Goal: Task Accomplishment & Management: Manage account settings

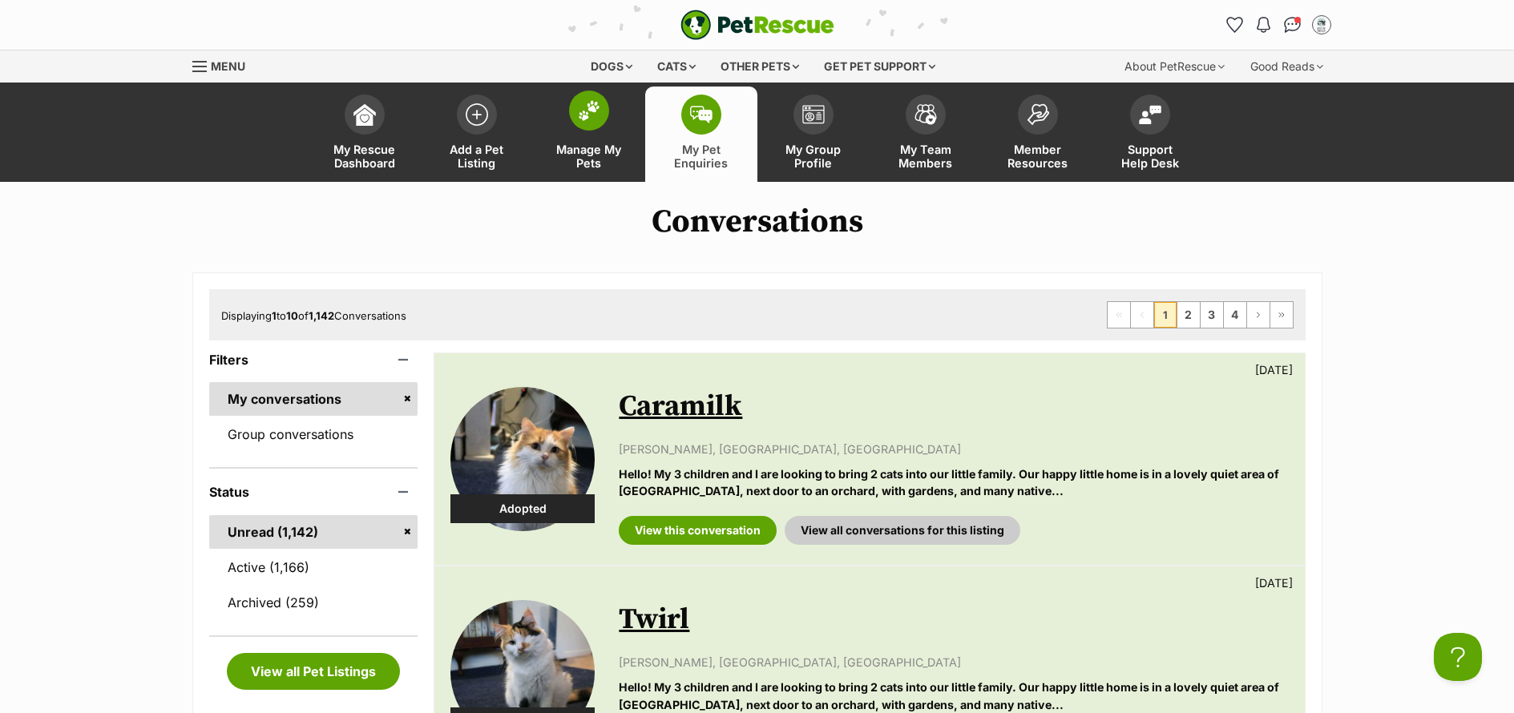
click at [587, 157] on span "Manage My Pets" at bounding box center [589, 156] width 72 height 27
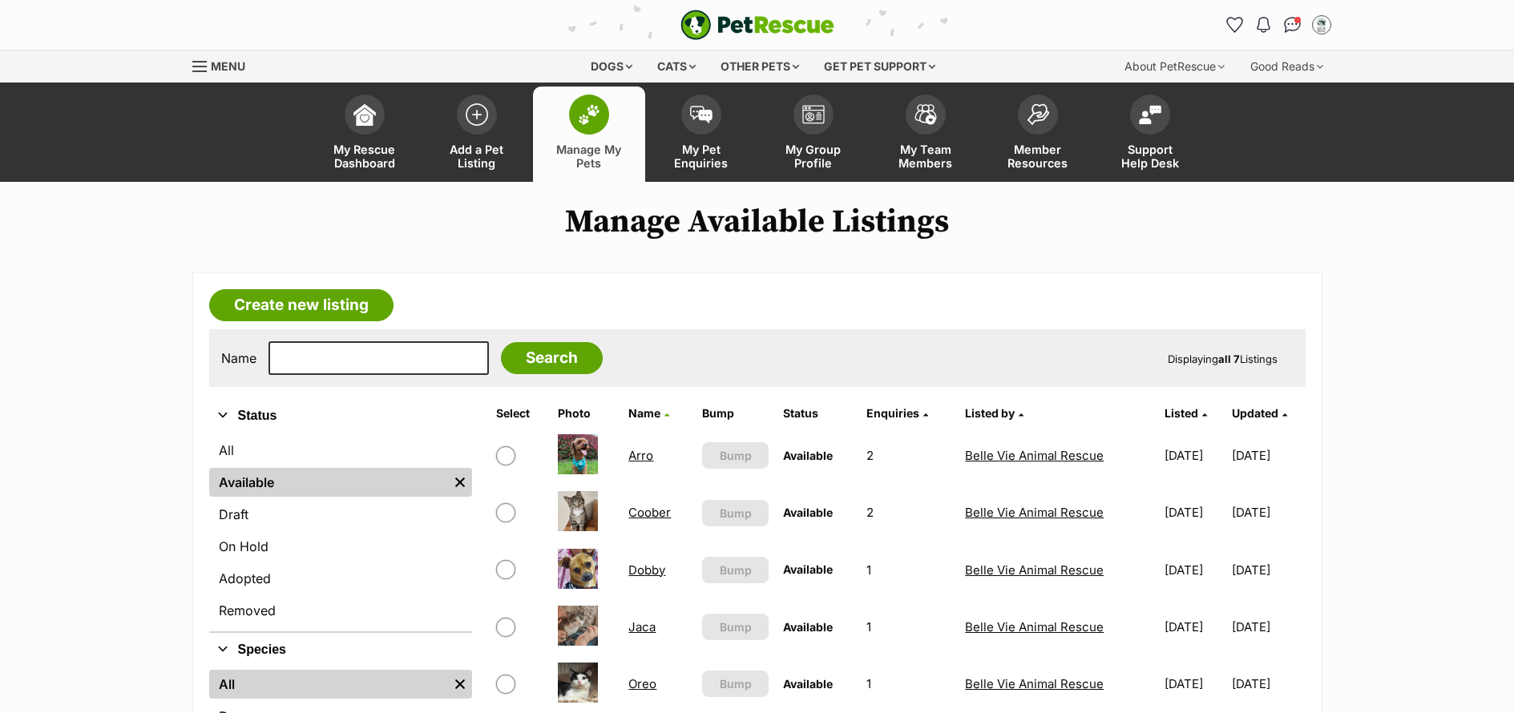
click at [652, 514] on link "Coober" at bounding box center [649, 512] width 42 height 15
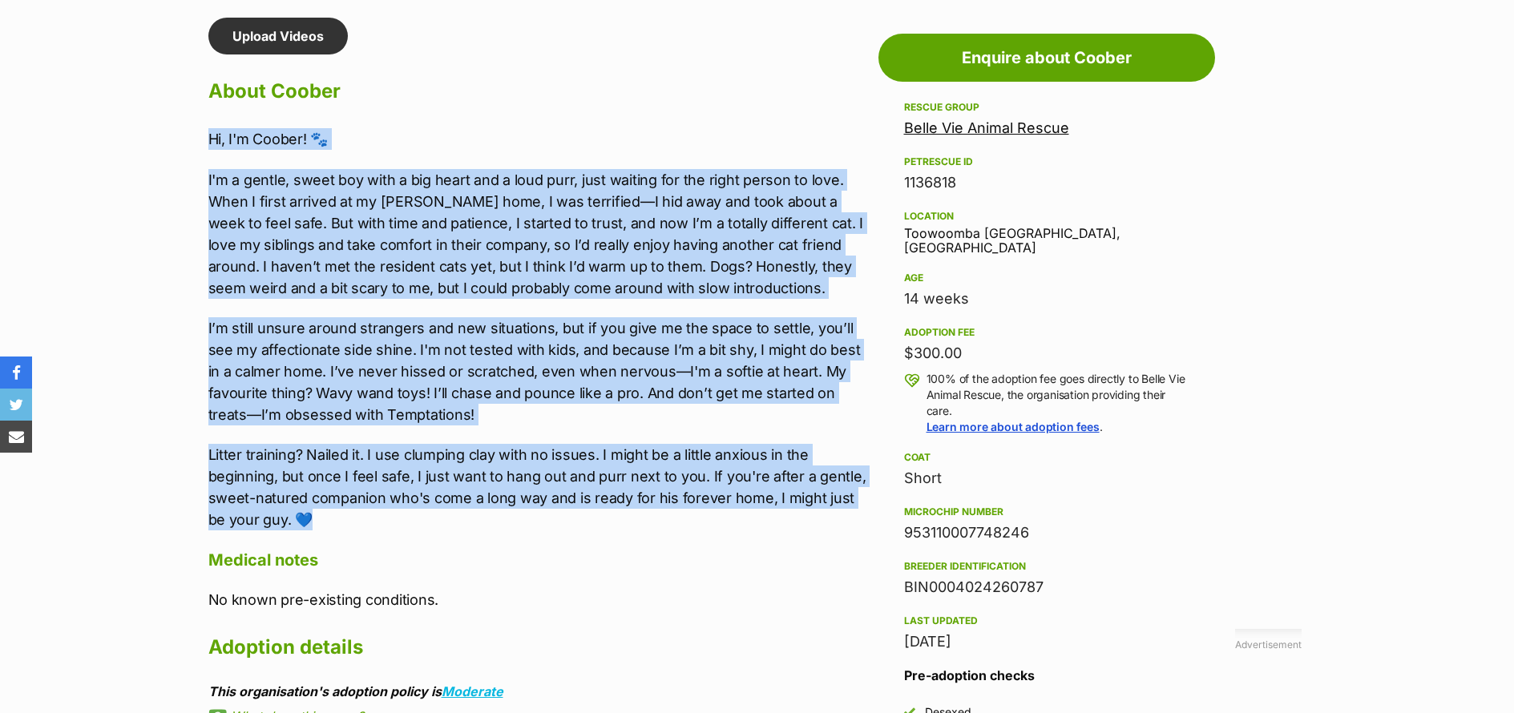
drag, startPoint x: 306, startPoint y: 518, endPoint x: 299, endPoint y: 203, distance: 315.8
click at [169, 128] on div "Advertisement Adoption information I've been adopted! This pet is no longer ava…" at bounding box center [757, 688] width 1178 height 1341
copy div "Hi, I'm Coober! 🐾 I'm a gentle, sweet boy with a big heart and a loud purr, jus…"
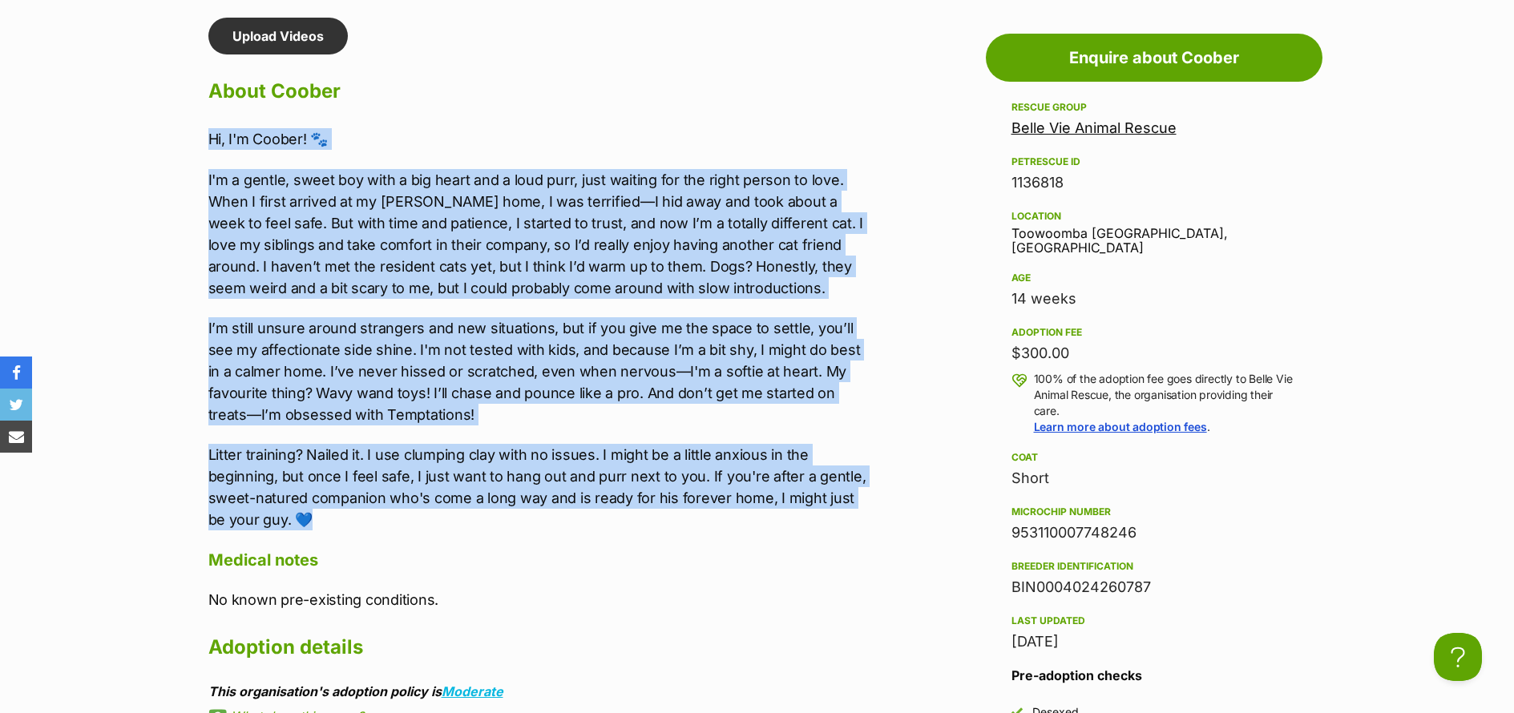
click at [813, 131] on p "Hi, I'm Coober! 🐾" at bounding box center [539, 139] width 662 height 22
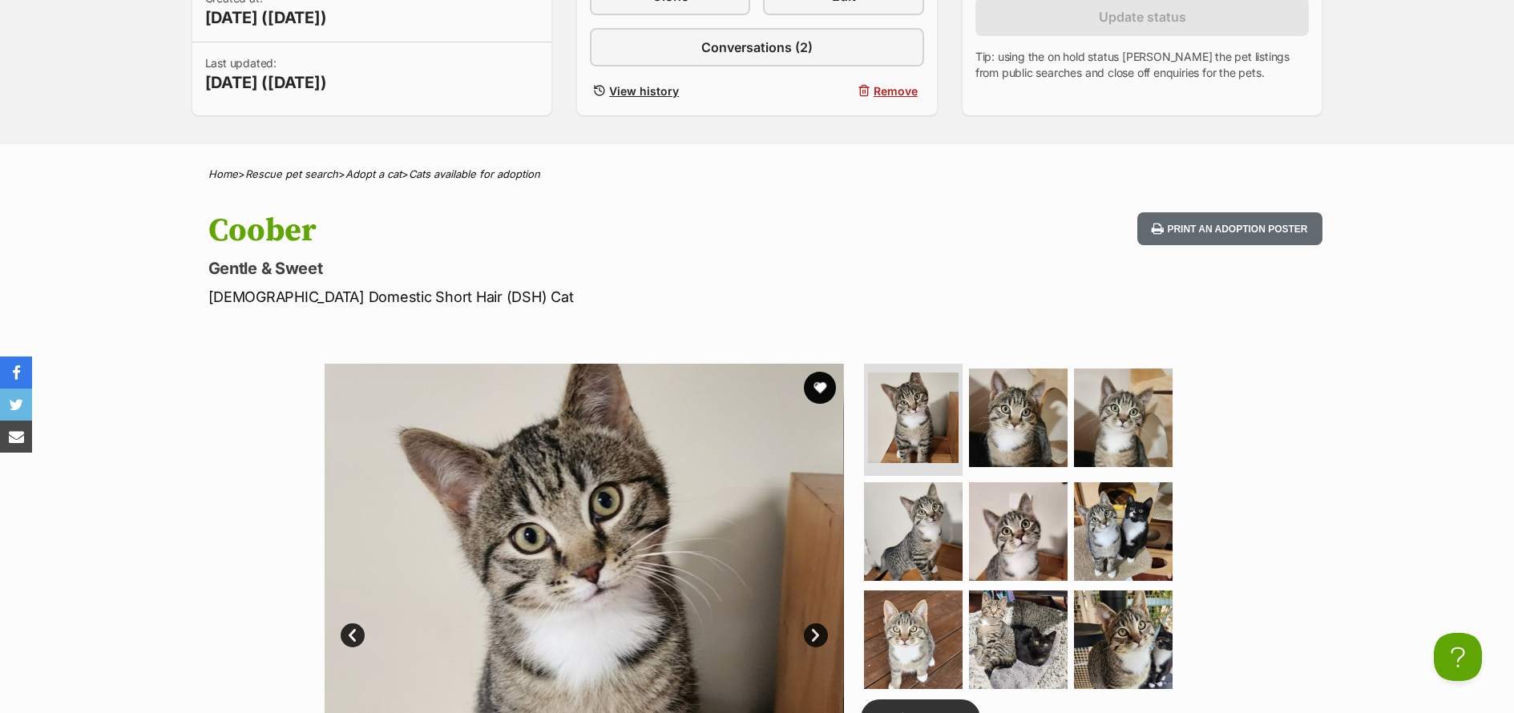
scroll to position [293, 0]
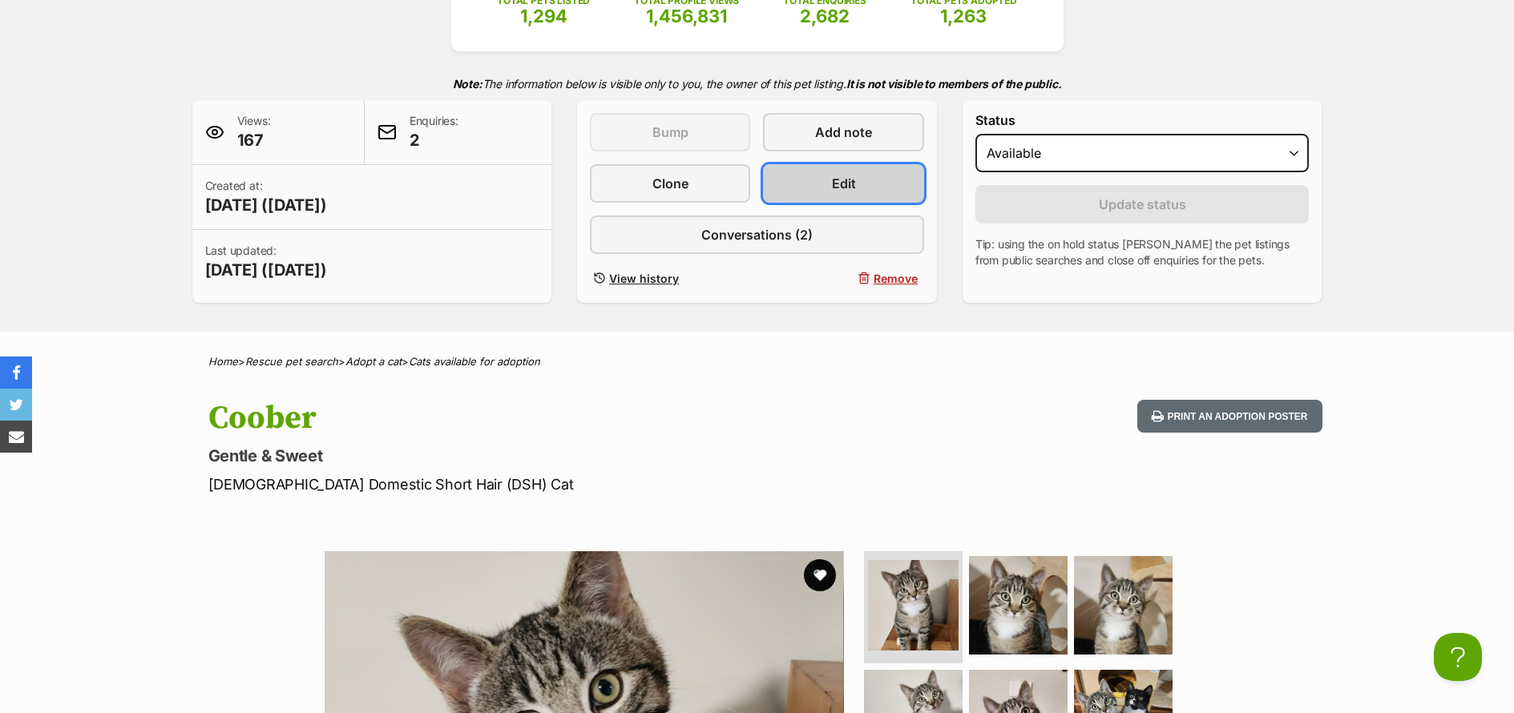
click at [838, 188] on span "Edit" at bounding box center [844, 183] width 24 height 19
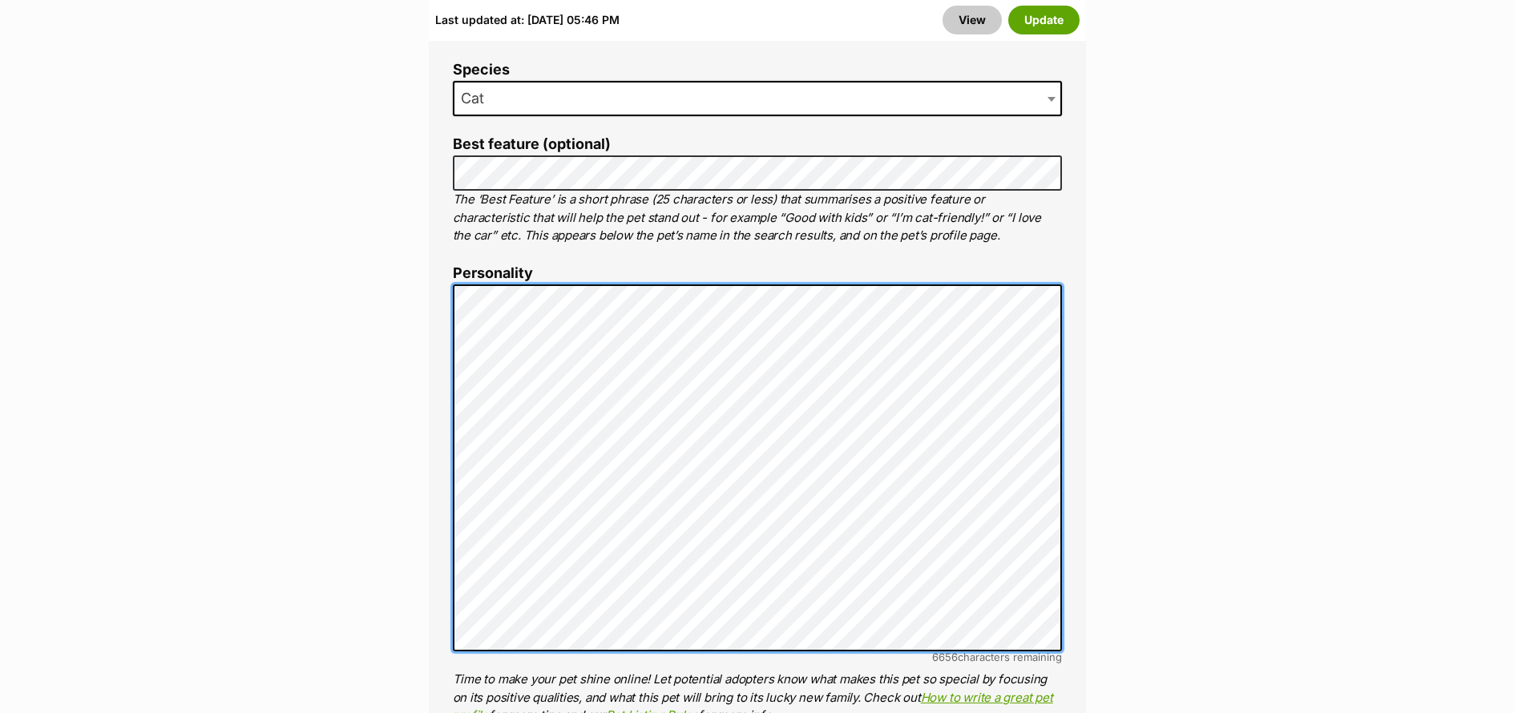
click at [447, 305] on div "About This Pet Name Henlo there, it looks like you might be using the pet name …" at bounding box center [757, 540] width 657 height 1358
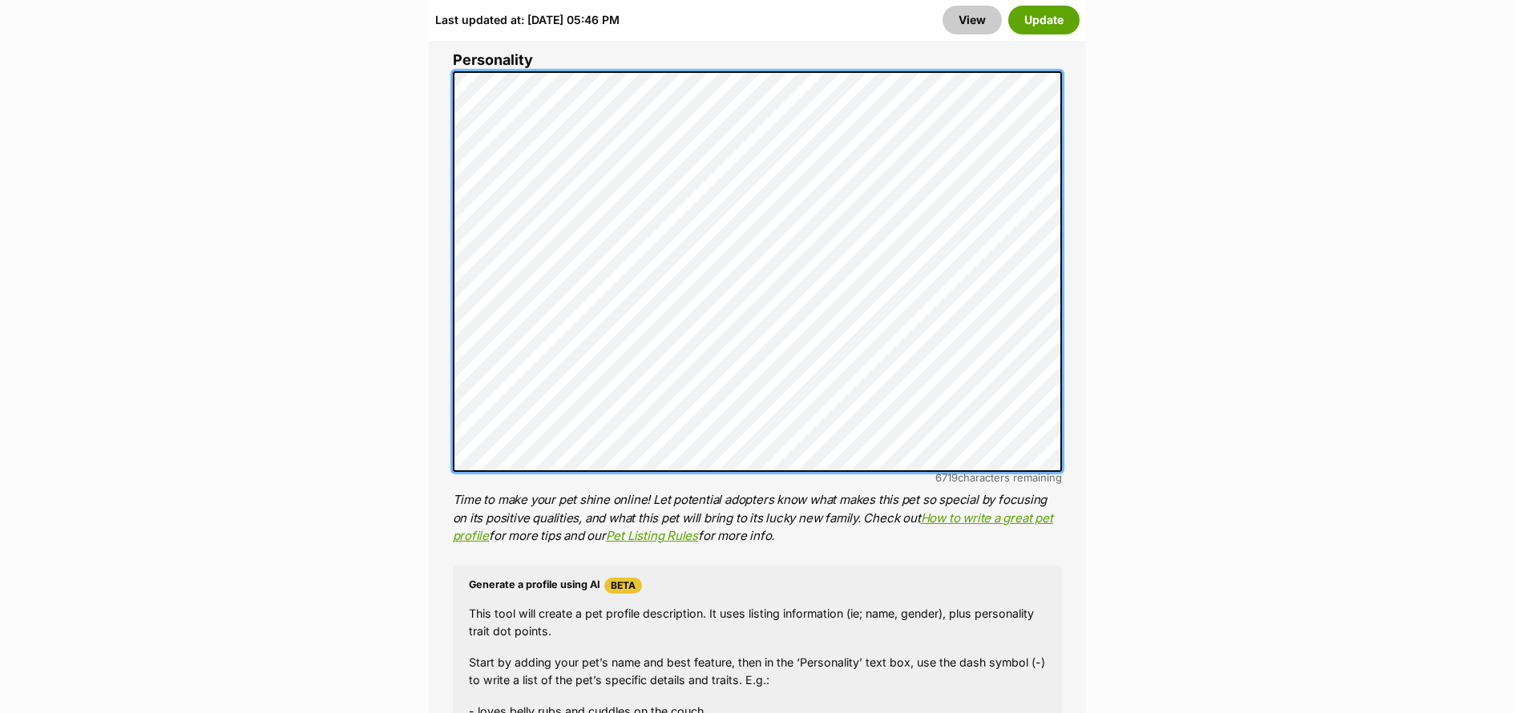
scroll to position [1346, 0]
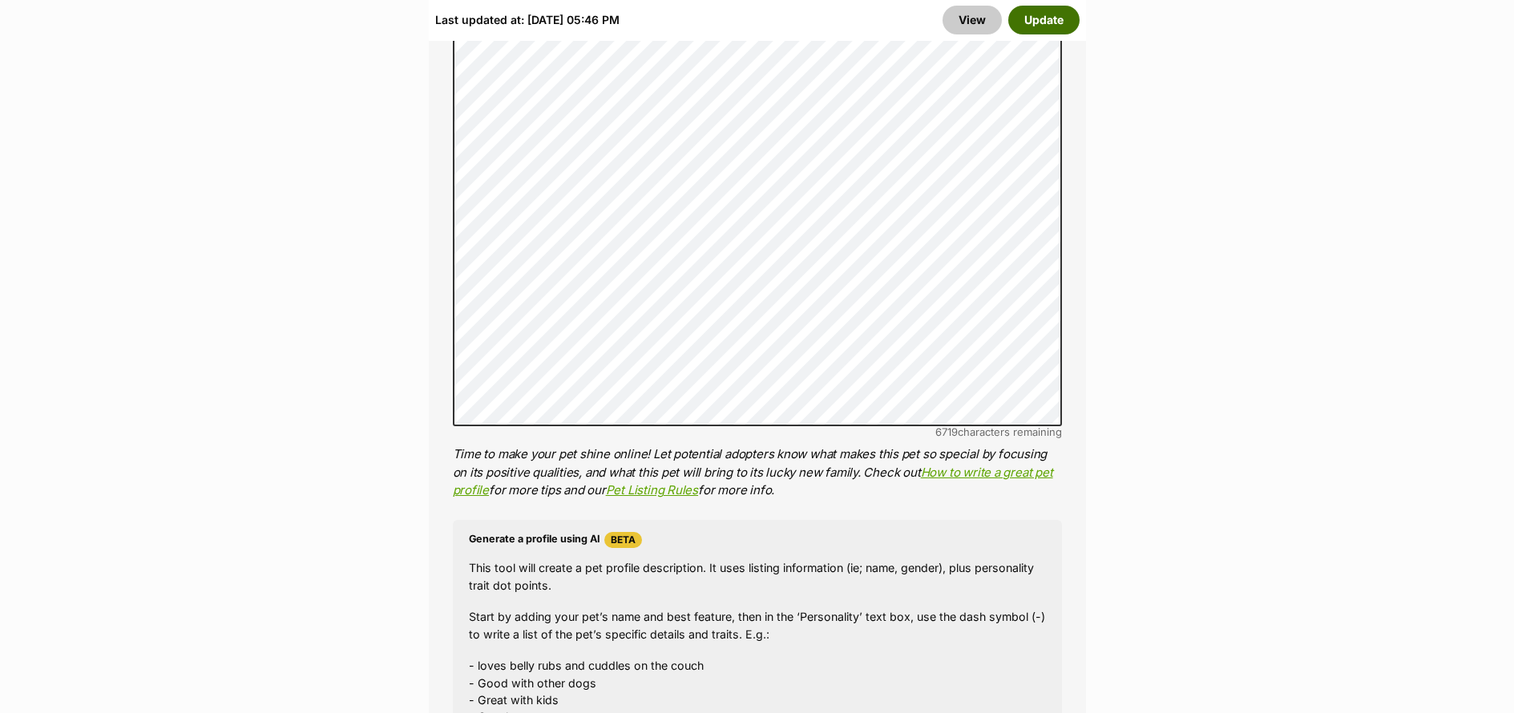
click at [1041, 22] on button "Update" at bounding box center [1043, 20] width 71 height 29
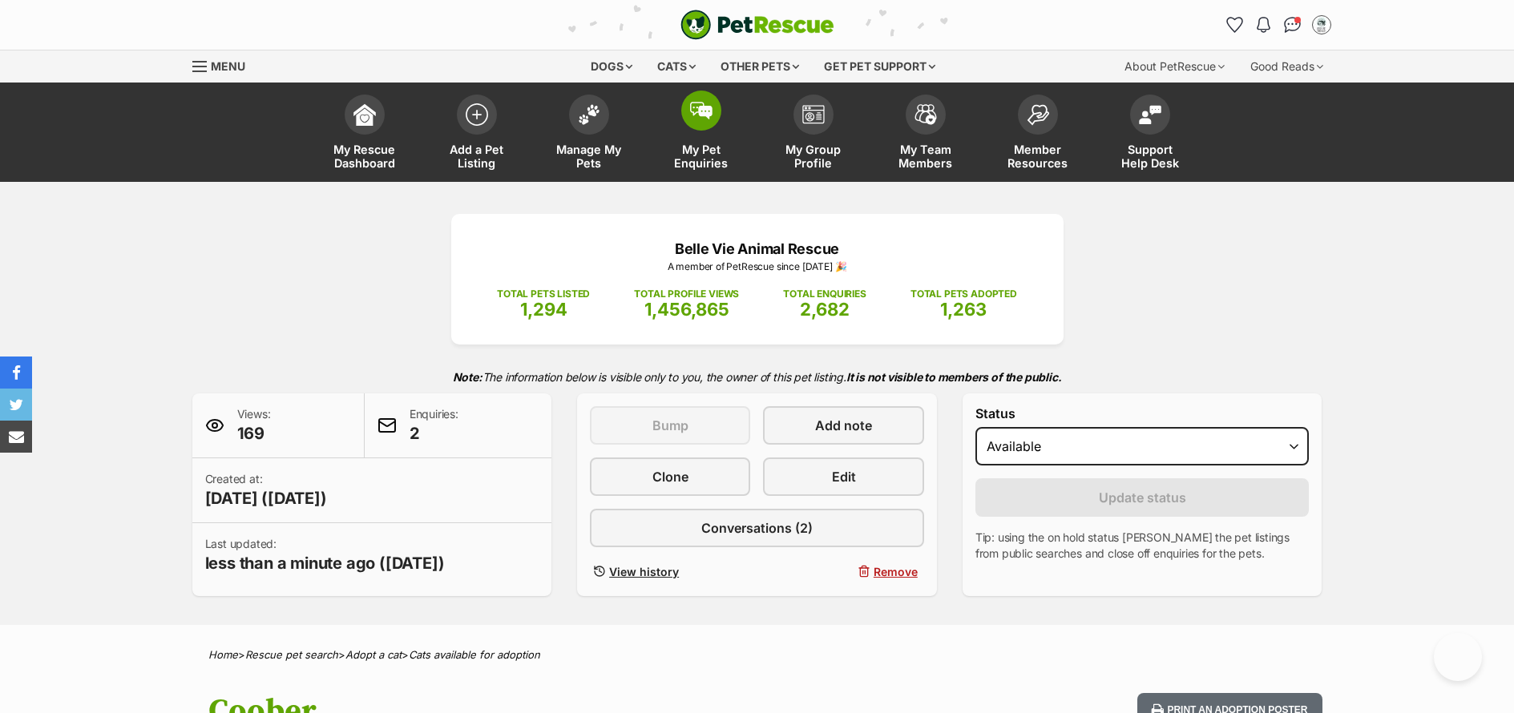
click at [726, 153] on span "My Pet Enquiries" at bounding box center [701, 156] width 72 height 27
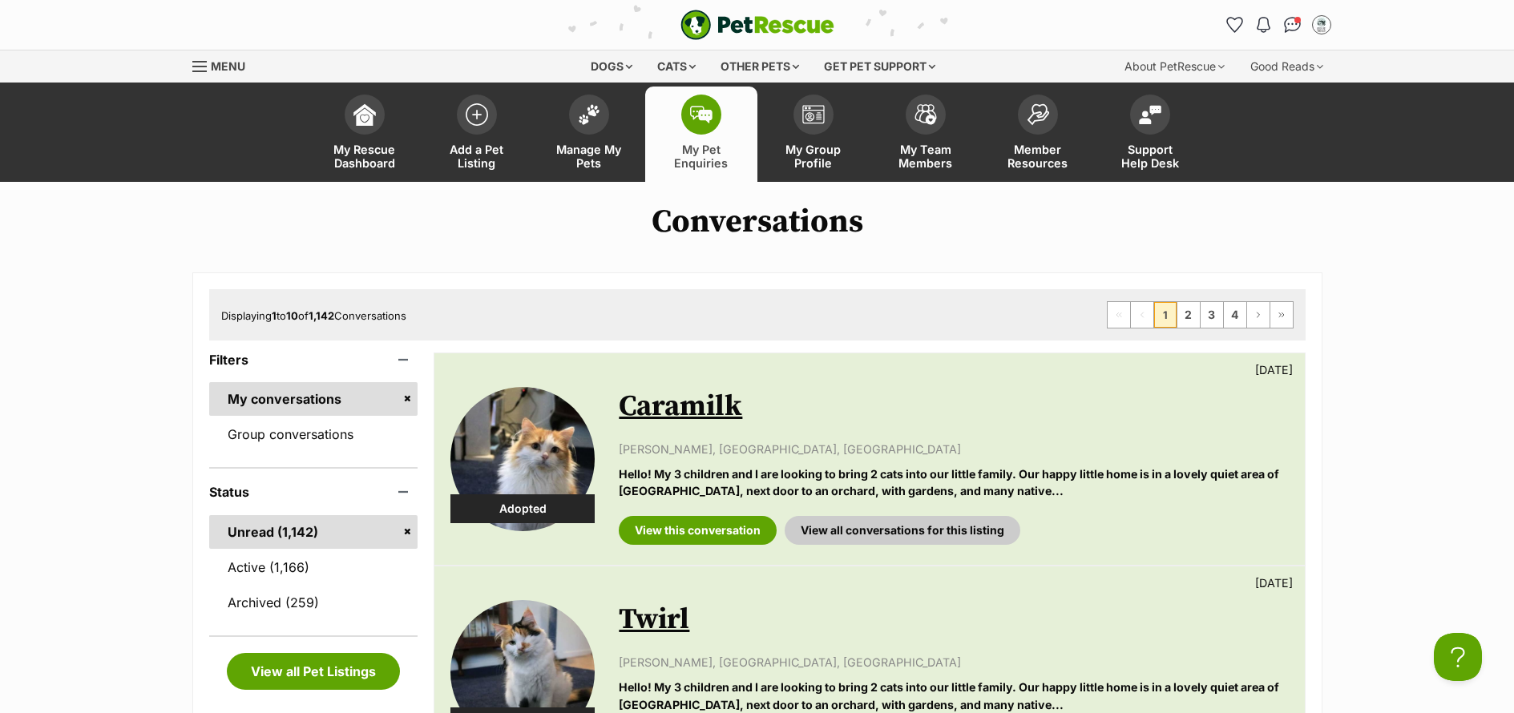
click at [292, 548] on ul "Unread (1,142) Active (1,166) Archived (259)" at bounding box center [313, 559] width 209 height 119
click at [260, 569] on link "Active (1,166)" at bounding box center [313, 568] width 209 height 34
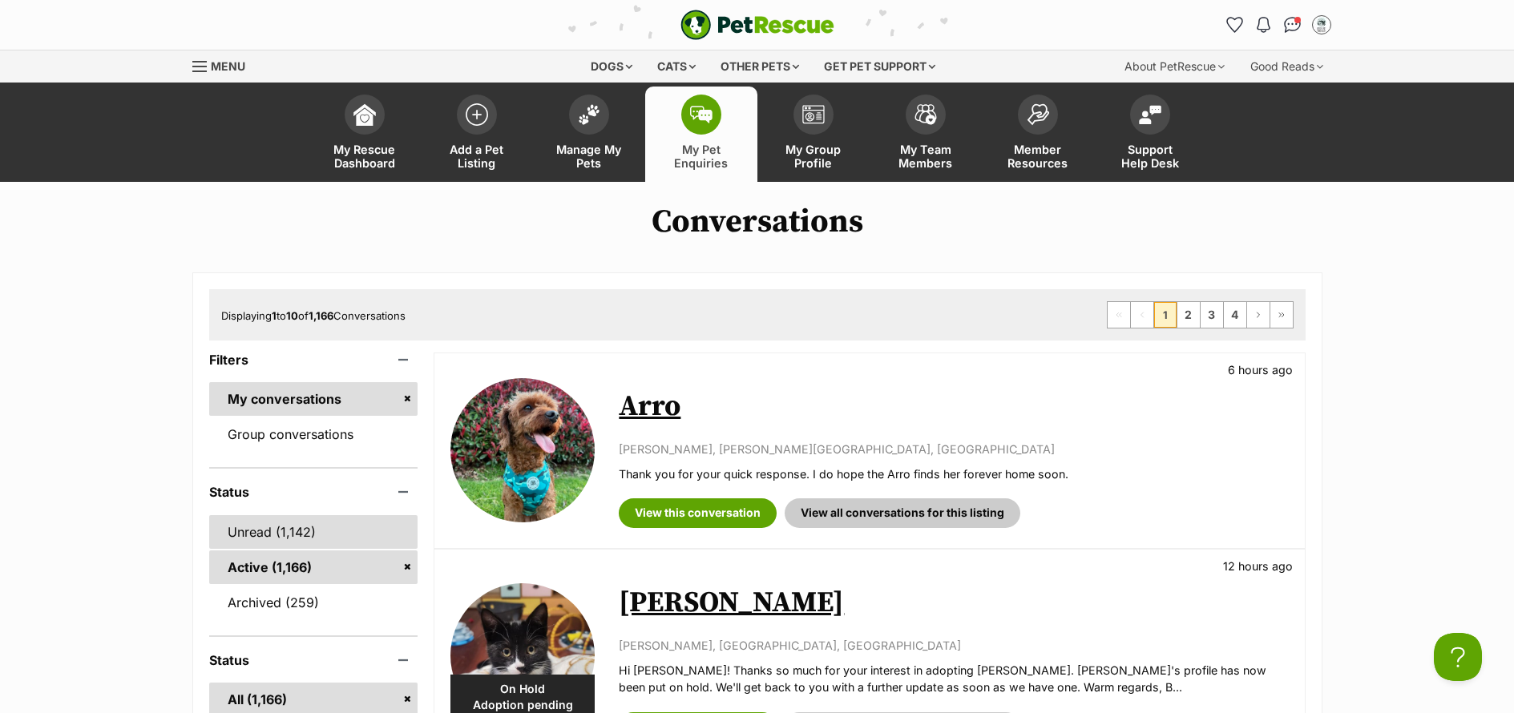
click at [254, 528] on link "Unread (1,142)" at bounding box center [313, 532] width 209 height 34
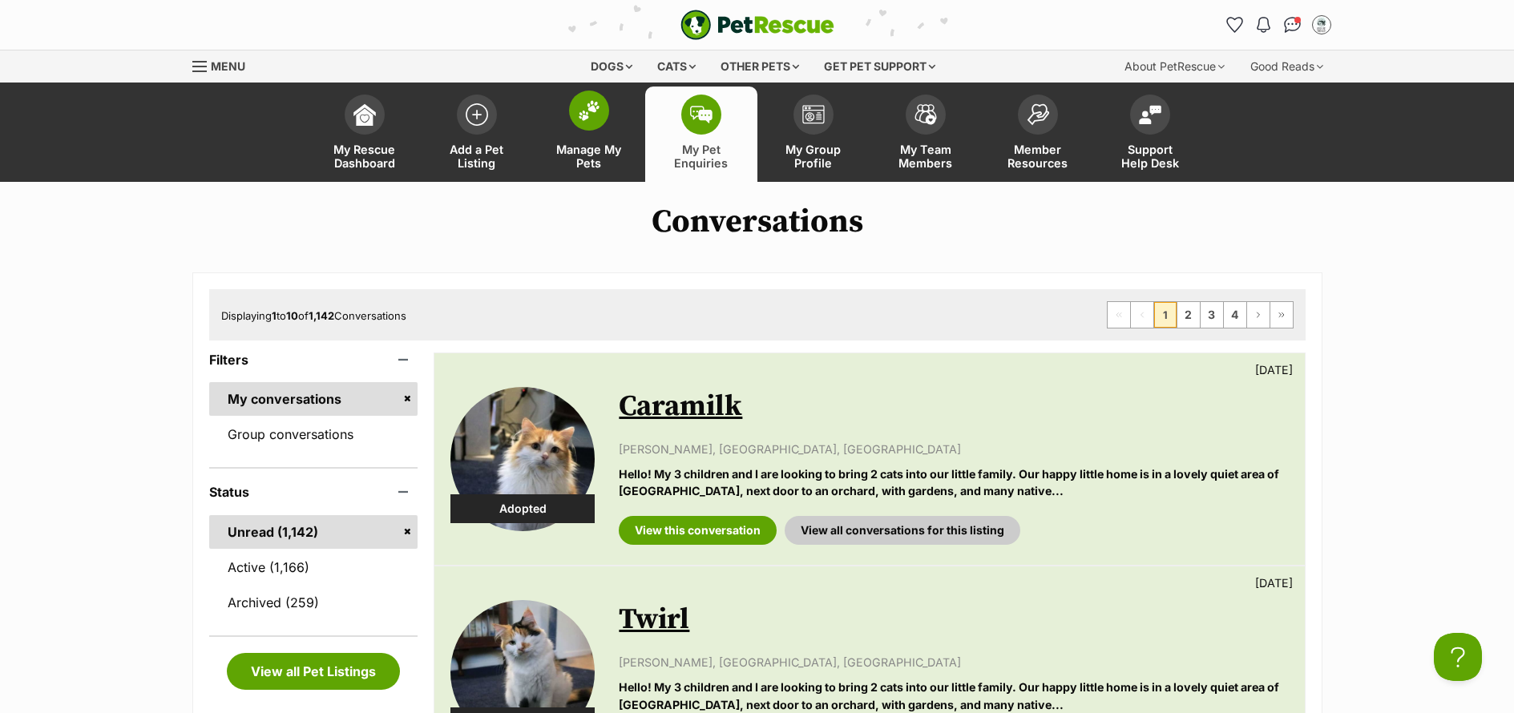
click at [597, 166] on span "Manage My Pets" at bounding box center [589, 156] width 72 height 27
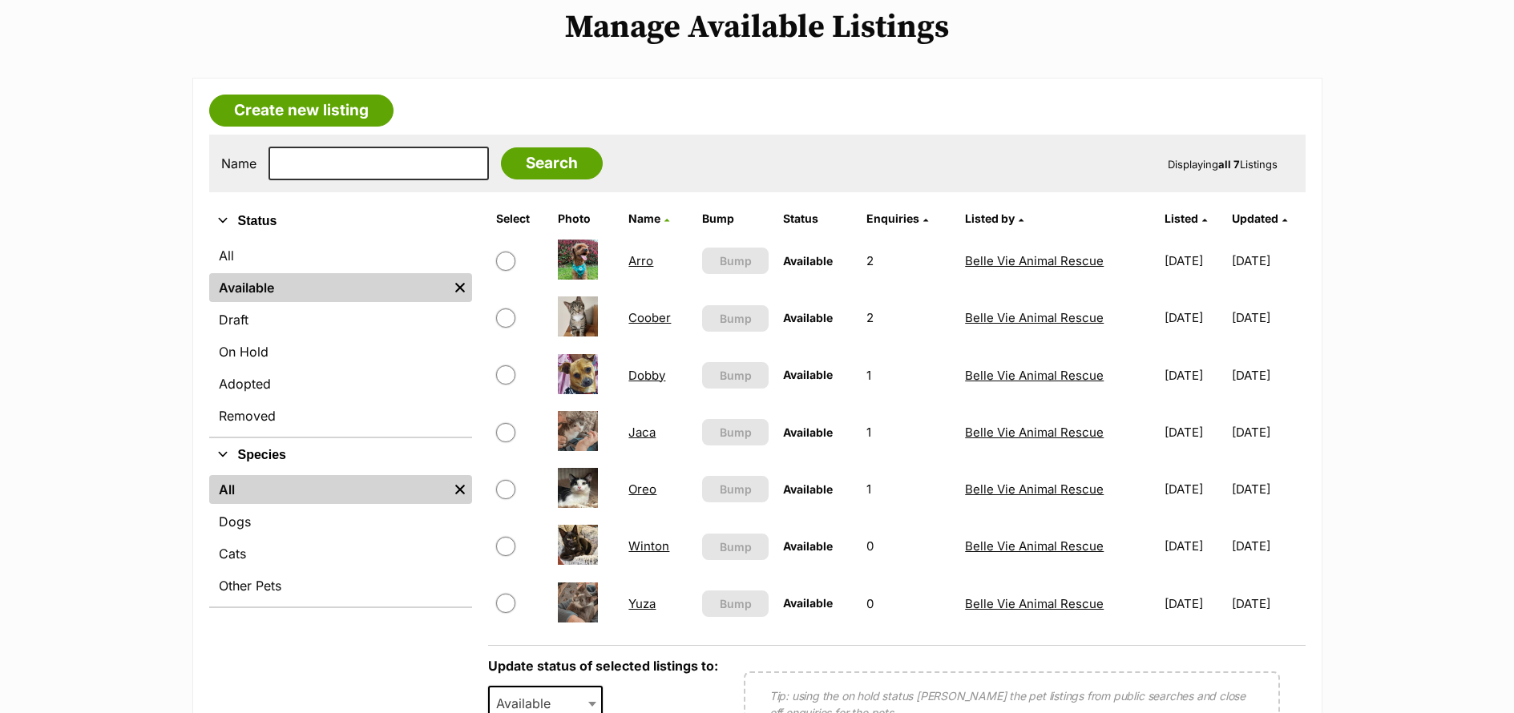
scroll to position [314, 0]
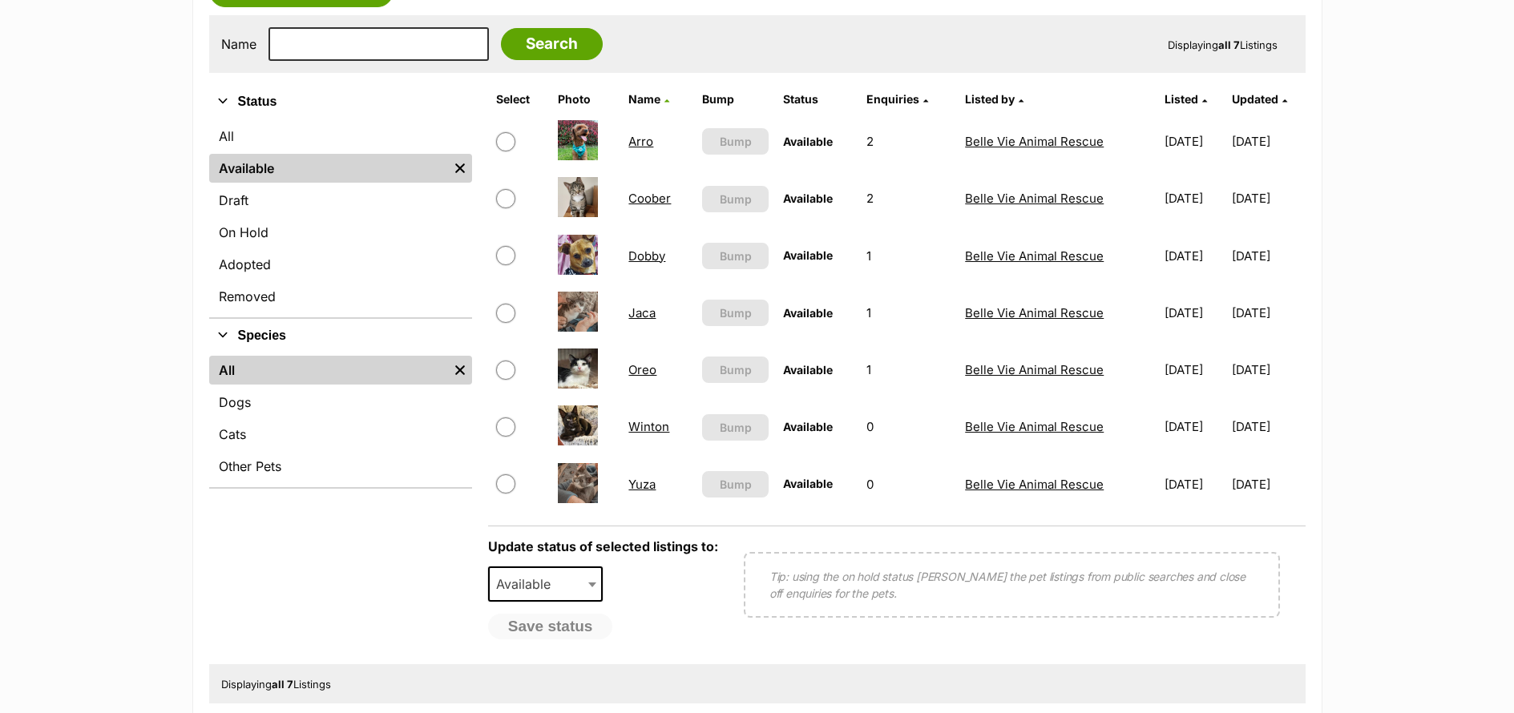
click at [647, 430] on link "Winton" at bounding box center [648, 426] width 41 height 15
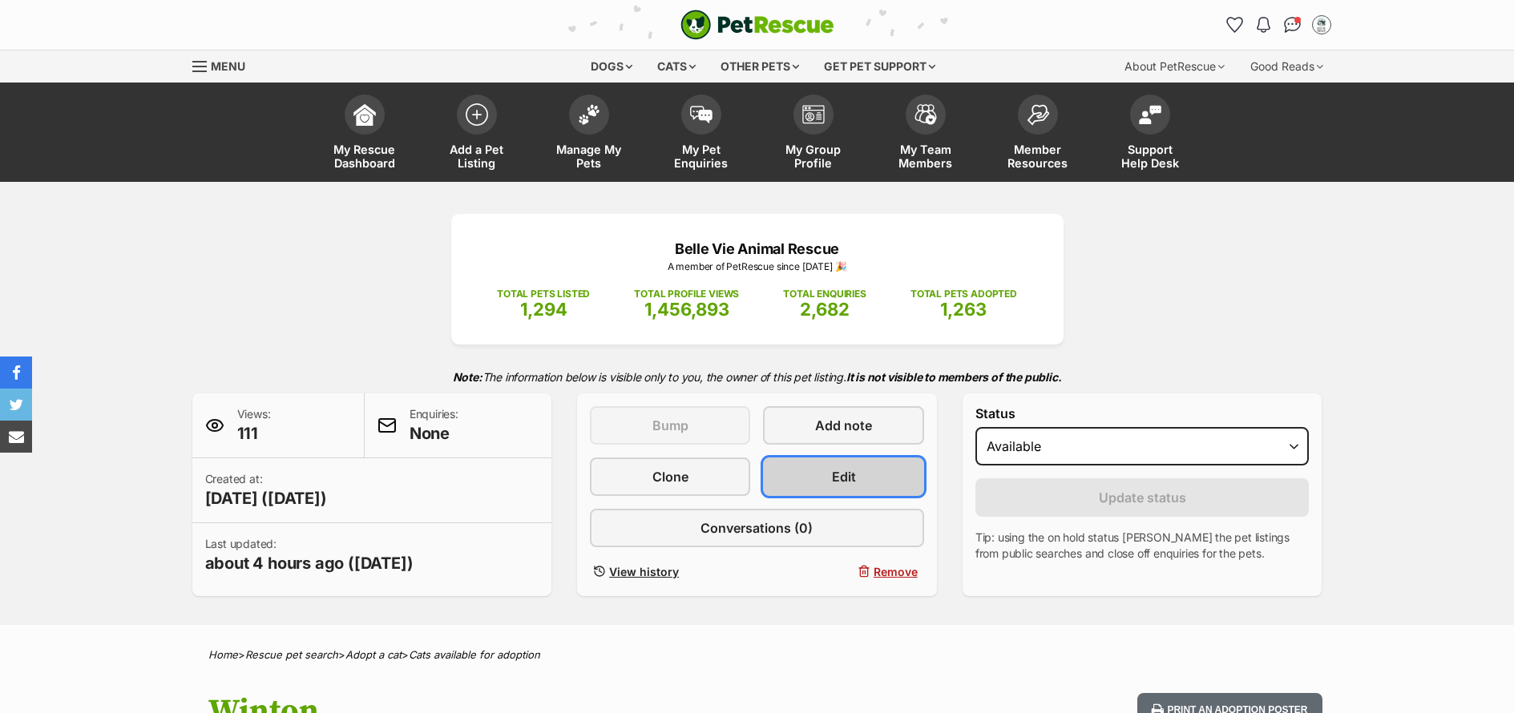
click at [851, 477] on span "Edit" at bounding box center [844, 476] width 24 height 19
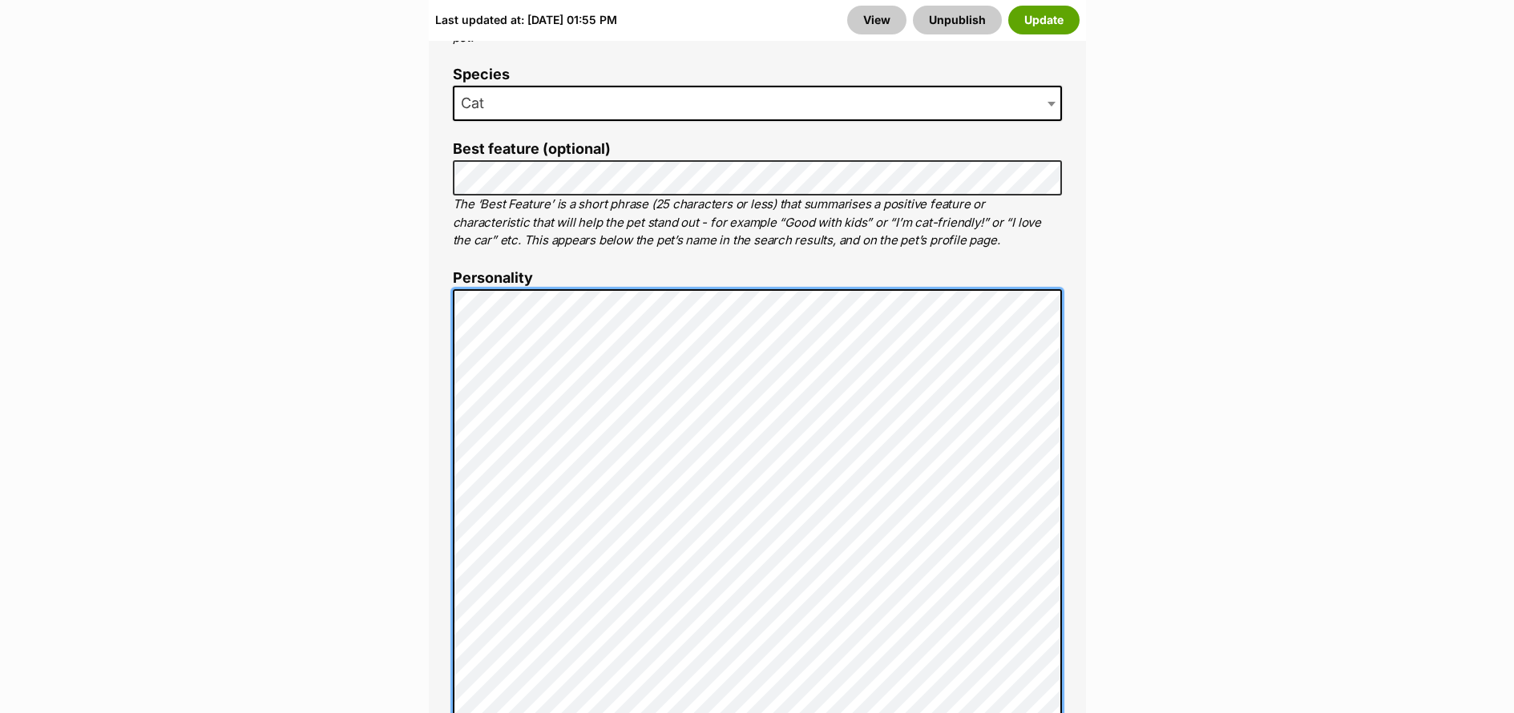
scroll to position [1049, 0]
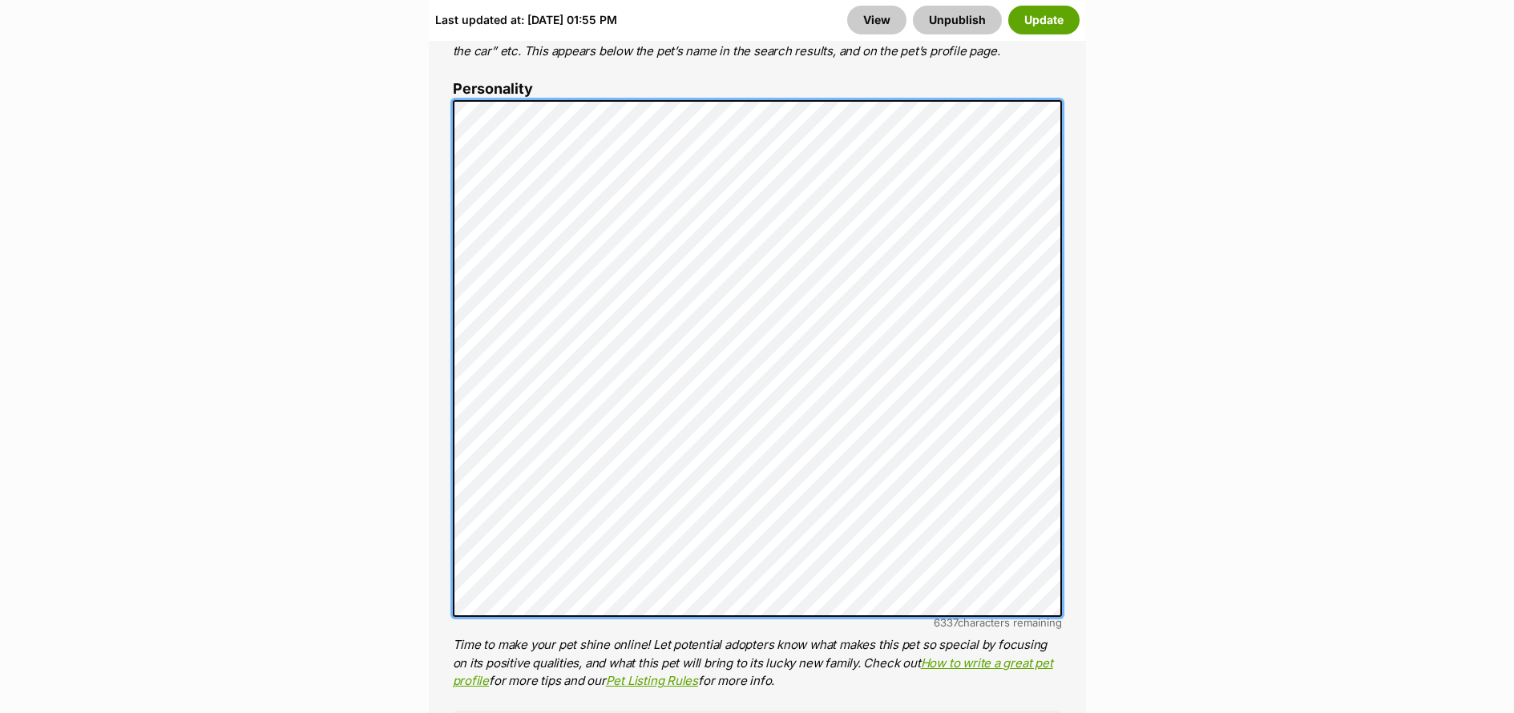
scroll to position [1230, 0]
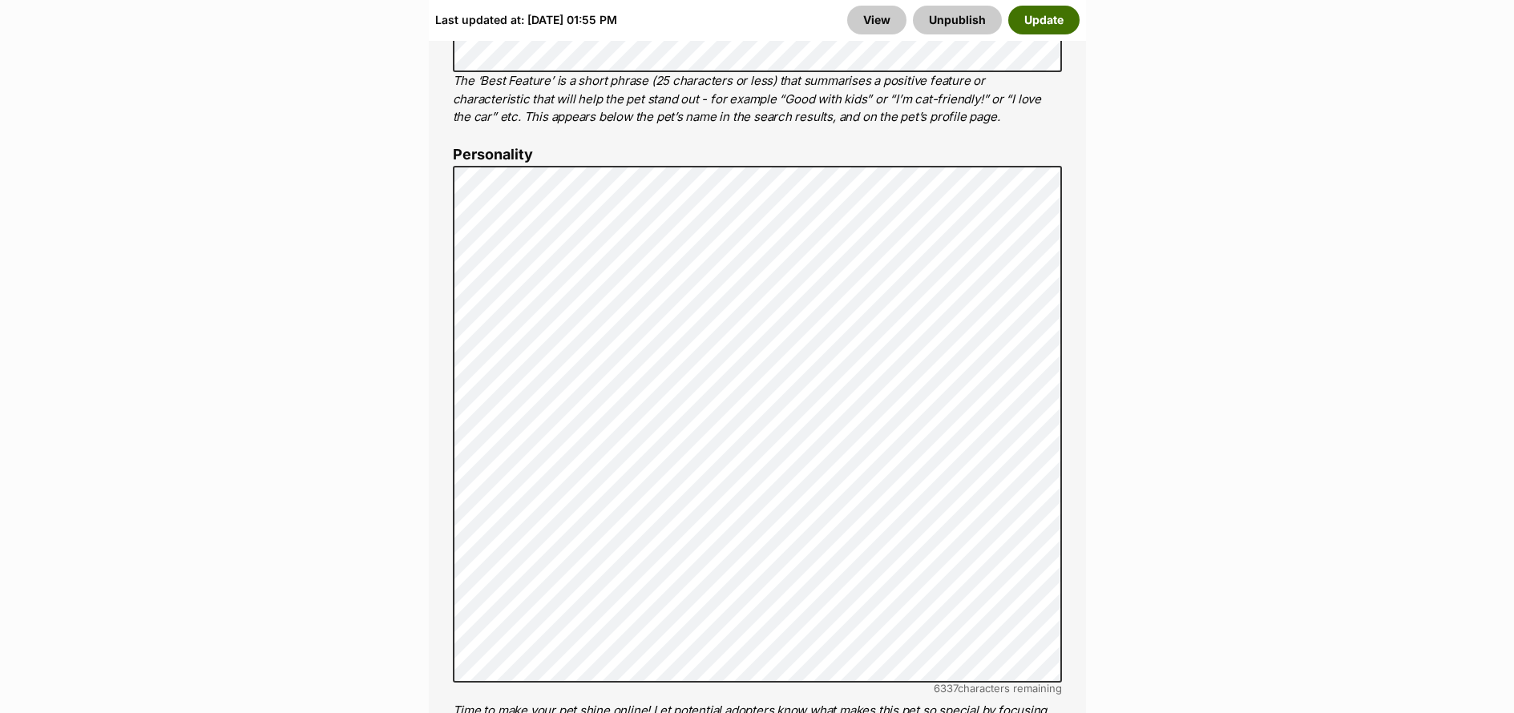
click at [1042, 24] on button "Update" at bounding box center [1043, 20] width 71 height 29
